Goal: Task Accomplishment & Management: Manage account settings

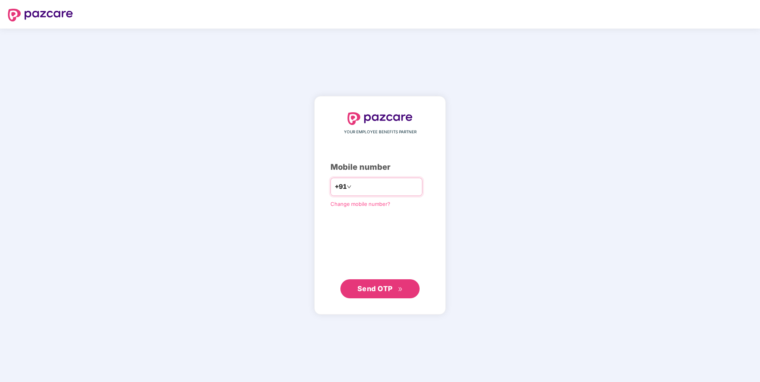
click at [357, 188] on input "number" at bounding box center [385, 186] width 65 height 13
type input "**********"
click at [372, 288] on span "Send OTP" at bounding box center [375, 288] width 35 height 8
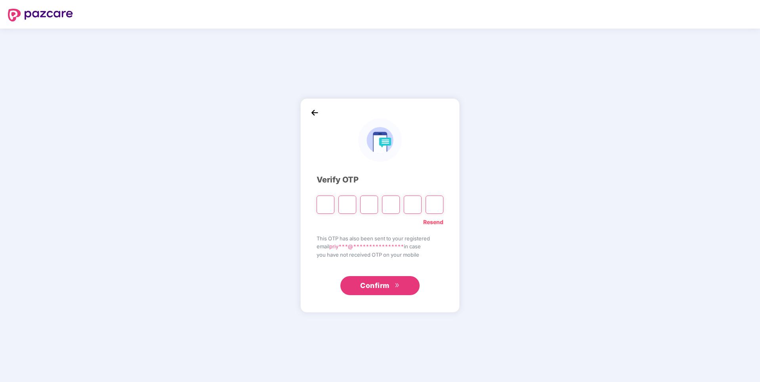
type input "*"
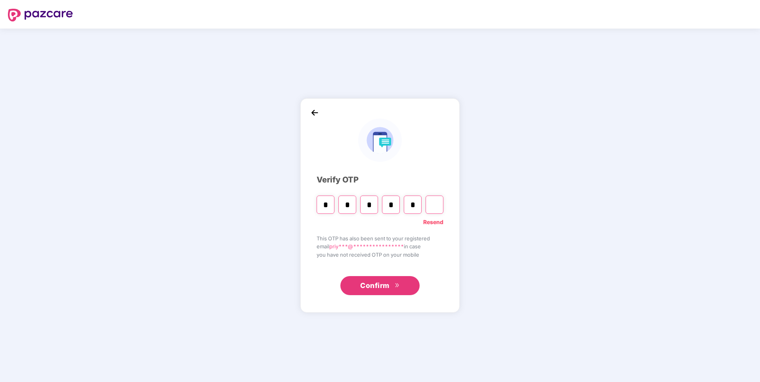
type input "*"
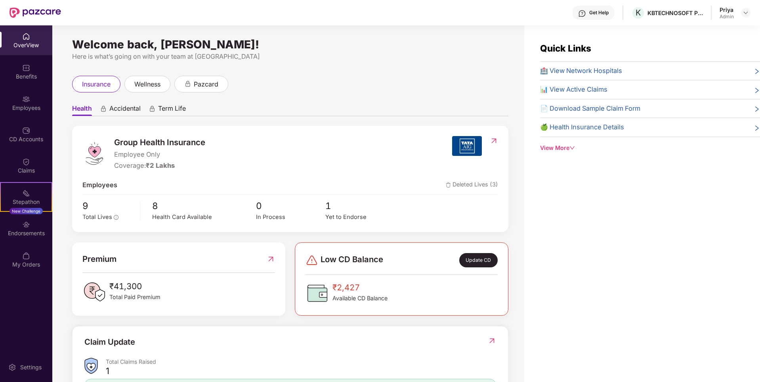
click at [484, 258] on div "Update CD" at bounding box center [479, 260] width 38 height 14
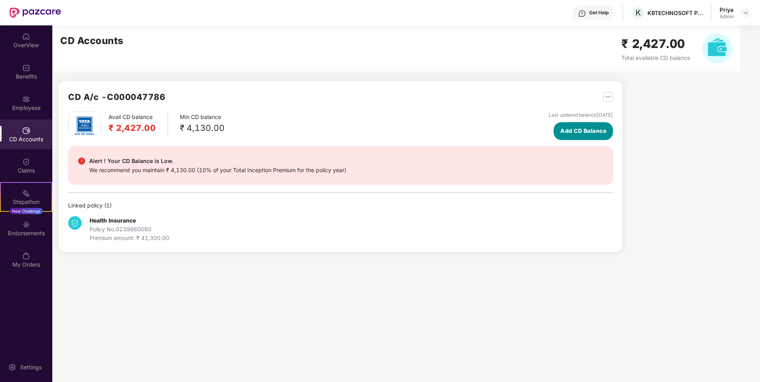
click at [582, 128] on span "Add CD Balance" at bounding box center [584, 130] width 46 height 9
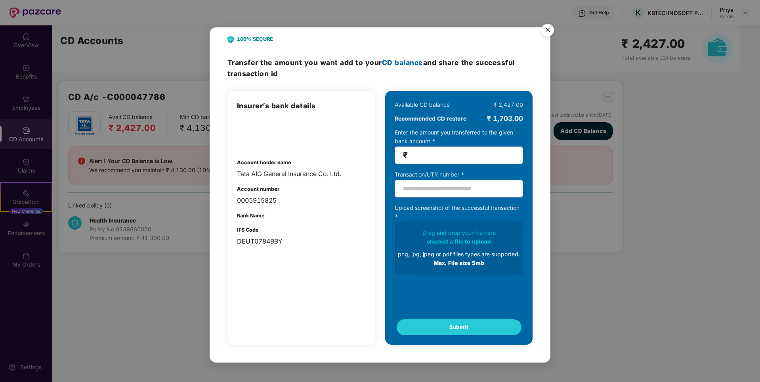
click at [546, 33] on img "Close" at bounding box center [548, 31] width 22 height 22
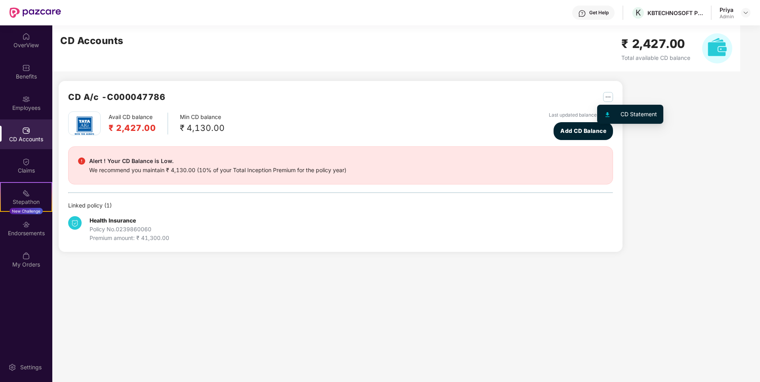
click at [610, 97] on img "button" at bounding box center [608, 97] width 10 height 10
click at [530, 106] on div "CD A/c - C000047786" at bounding box center [340, 100] width 545 height 21
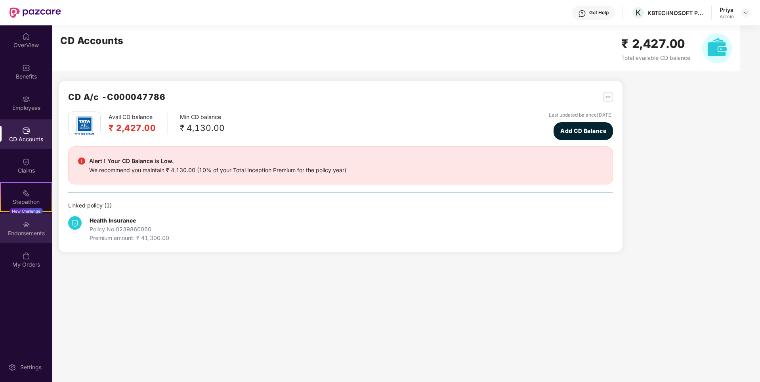
click at [21, 228] on div "Endorsements" at bounding box center [26, 228] width 52 height 30
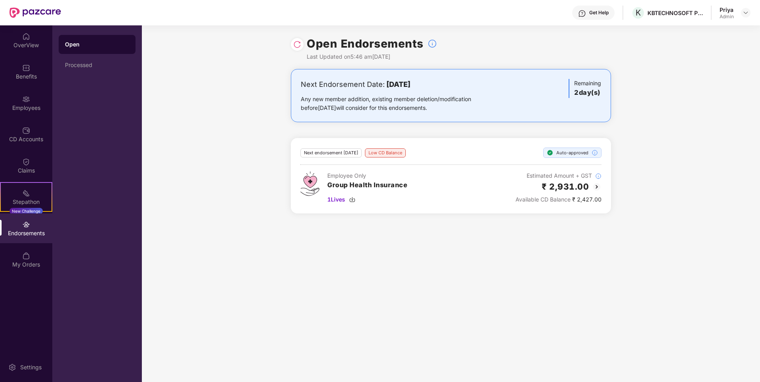
click at [598, 184] on img at bounding box center [597, 187] width 10 height 10
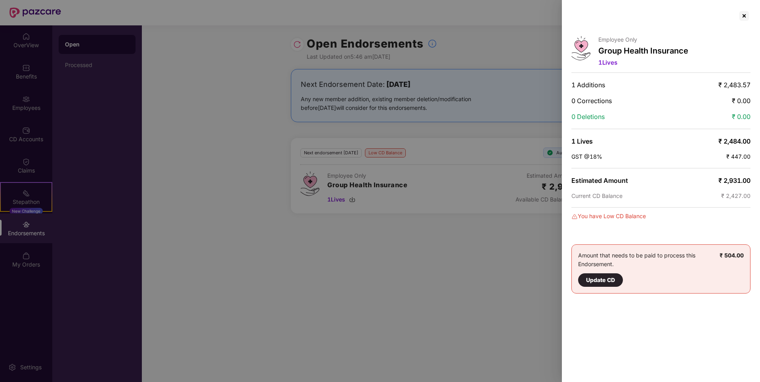
click at [606, 278] on div "Update CD" at bounding box center [600, 280] width 29 height 9
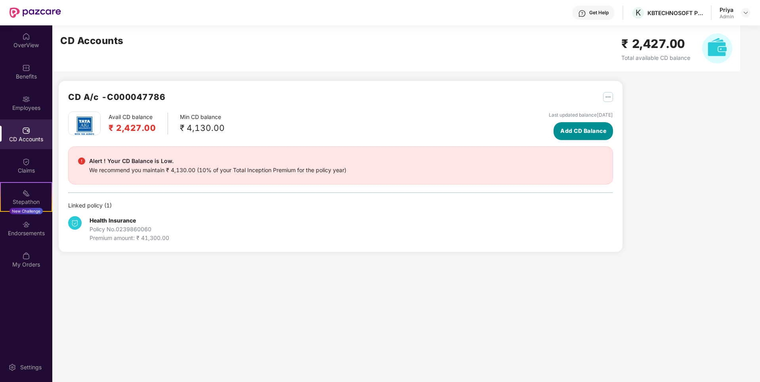
click at [592, 132] on span "Add CD Balance" at bounding box center [584, 130] width 46 height 9
